Goal: Information Seeking & Learning: Check status

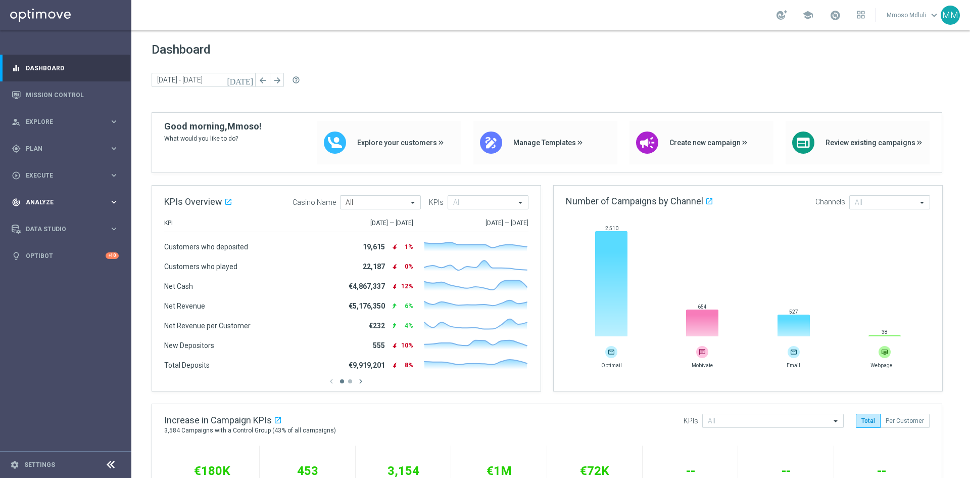
click at [65, 196] on div "track_changes Analyze keyboard_arrow_right" at bounding box center [65, 202] width 130 height 27
click at [40, 221] on div "Customer 360" at bounding box center [78, 222] width 104 height 15
click at [52, 221] on div "Customer 360" at bounding box center [78, 222] width 104 height 15
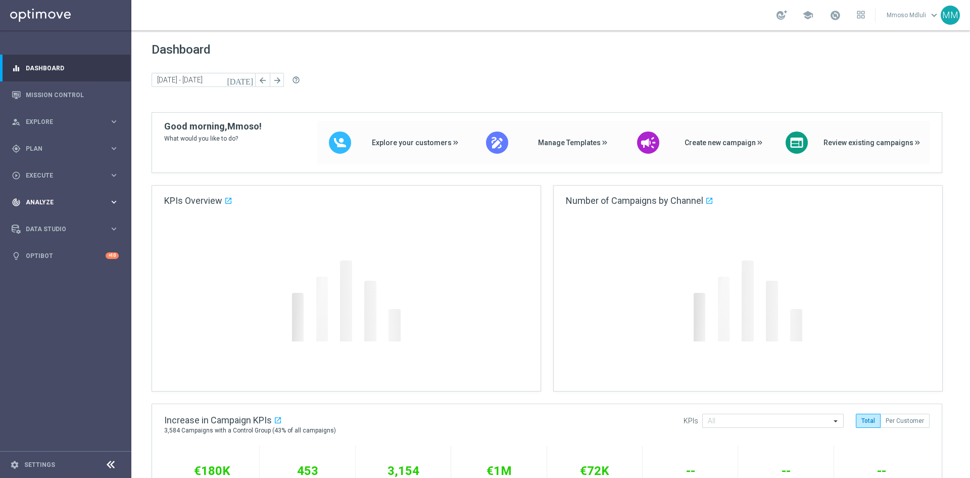
click at [49, 203] on span "Analyze" at bounding box center [67, 202] width 83 height 6
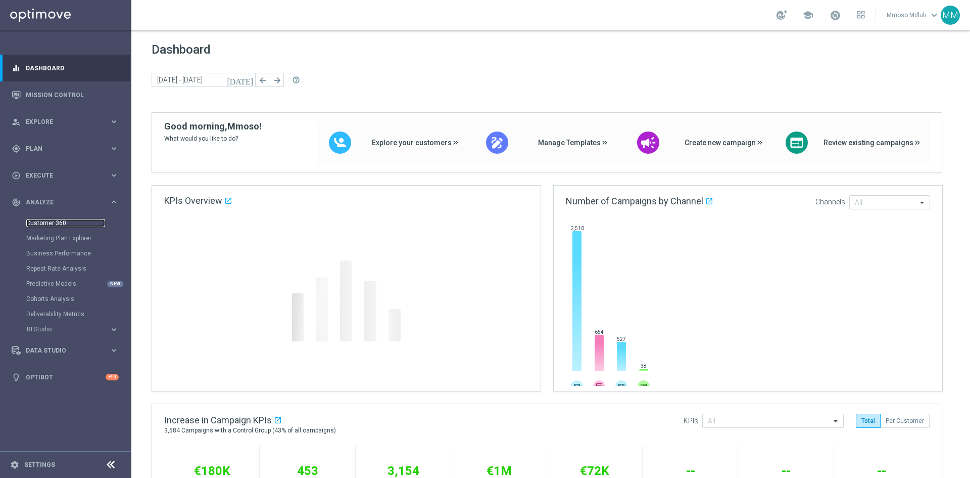
click at [49, 223] on link "Customer 360" at bounding box center [65, 223] width 79 height 8
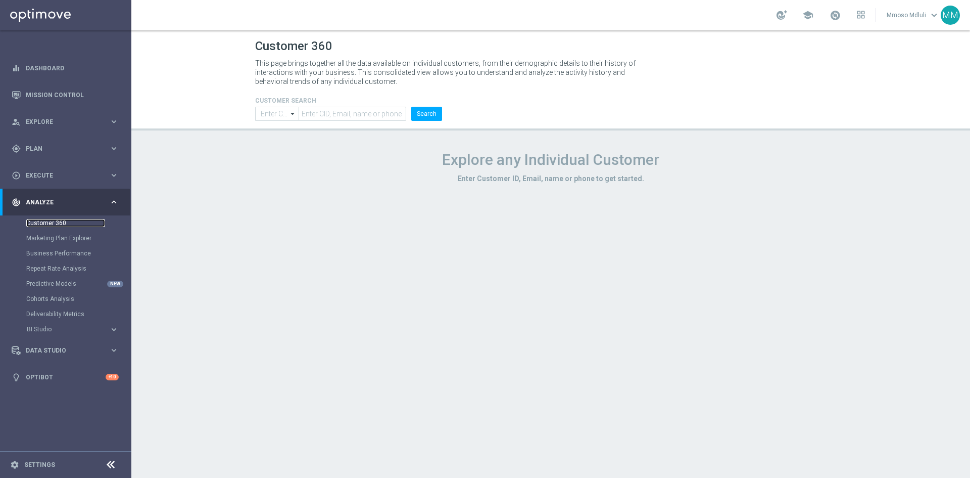
type input "Contains"
click at [354, 114] on input "text" at bounding box center [353, 114] width 108 height 14
paste input "260631605093678"
type input "260631605093678"
drag, startPoint x: 437, startPoint y: 113, endPoint x: 431, endPoint y: 114, distance: 6.7
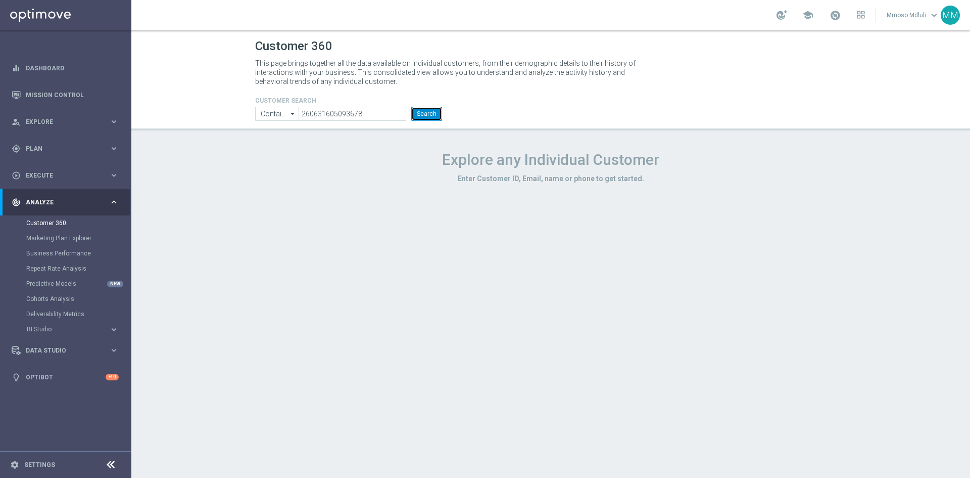
click at [437, 113] on button "Search" at bounding box center [426, 114] width 31 height 14
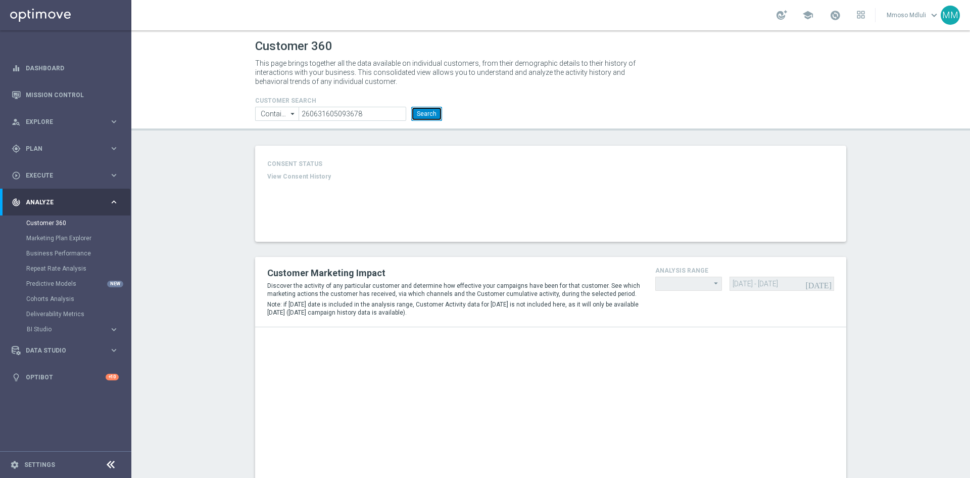
type input "Last 30 days"
type input "Total Deposit Amount"
